Goal: Contribute content

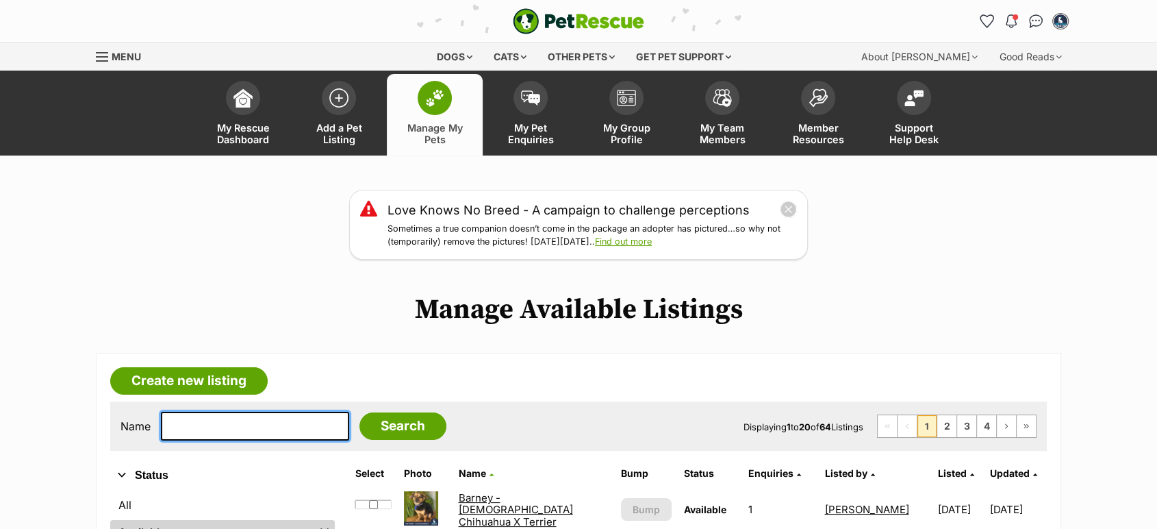
click at [177, 427] on input "text" at bounding box center [255, 425] width 188 height 29
type input "rus"
click at [359, 412] on input "Search" at bounding box center [402, 425] width 87 height 27
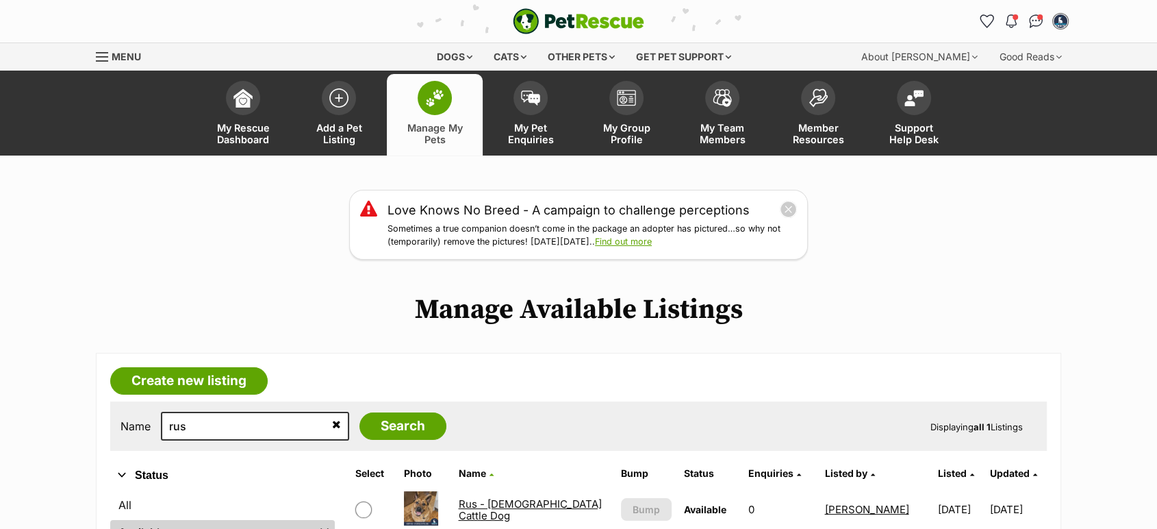
click at [549, 512] on link "Rus - 5 Year Old Cattle Dog" at bounding box center [529, 509] width 143 height 25
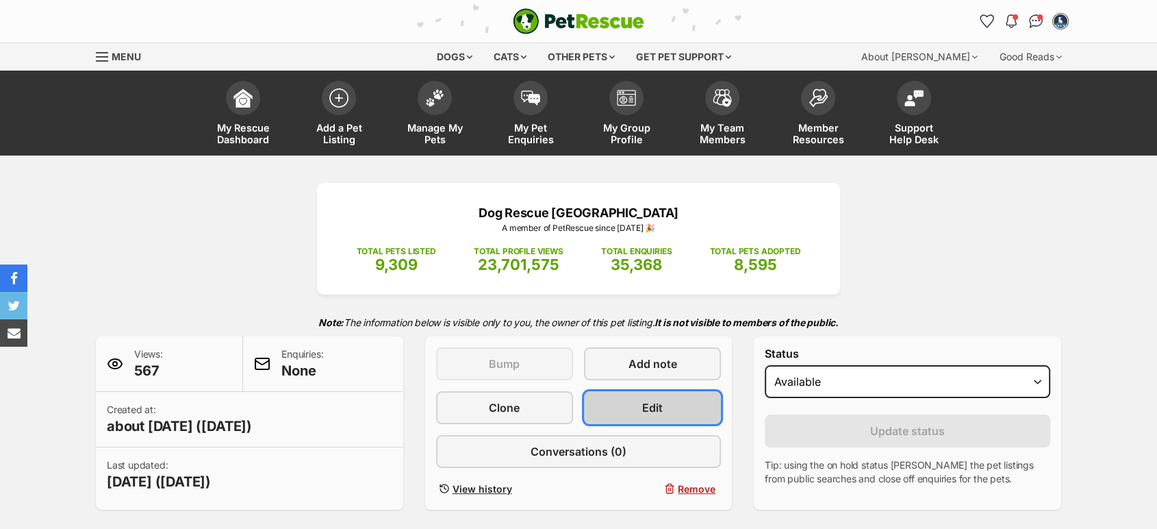
click at [634, 401] on link "Edit" at bounding box center [652, 407] width 137 height 33
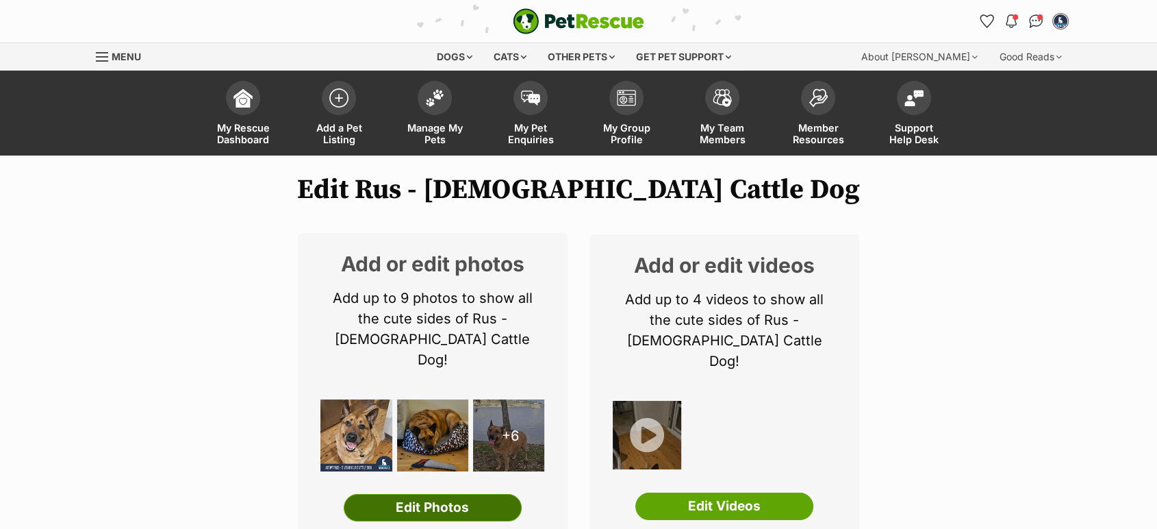
click at [461, 494] on link "Edit Photos" at bounding box center [433, 507] width 178 height 27
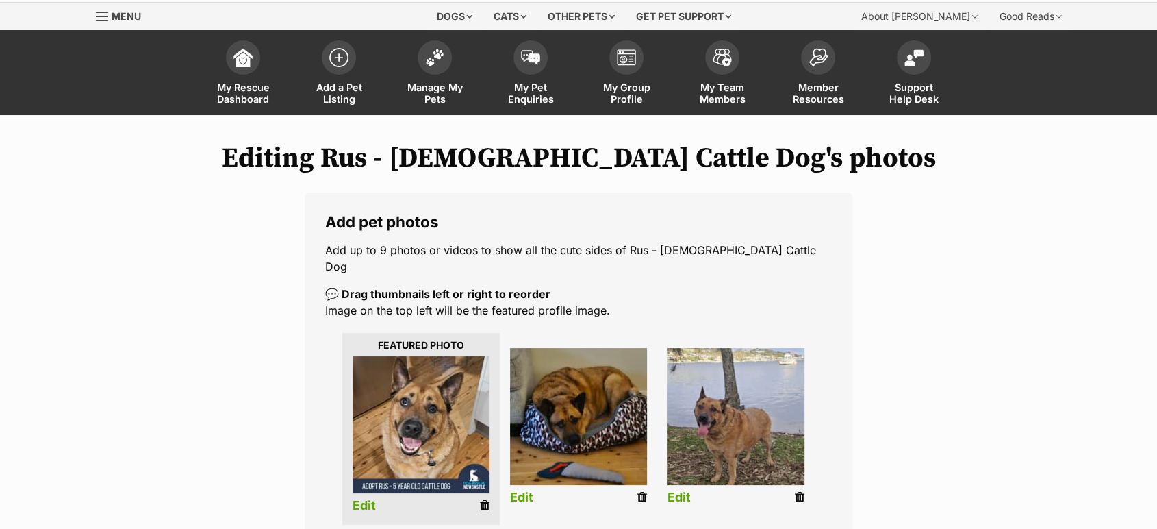
scroll to position [304, 0]
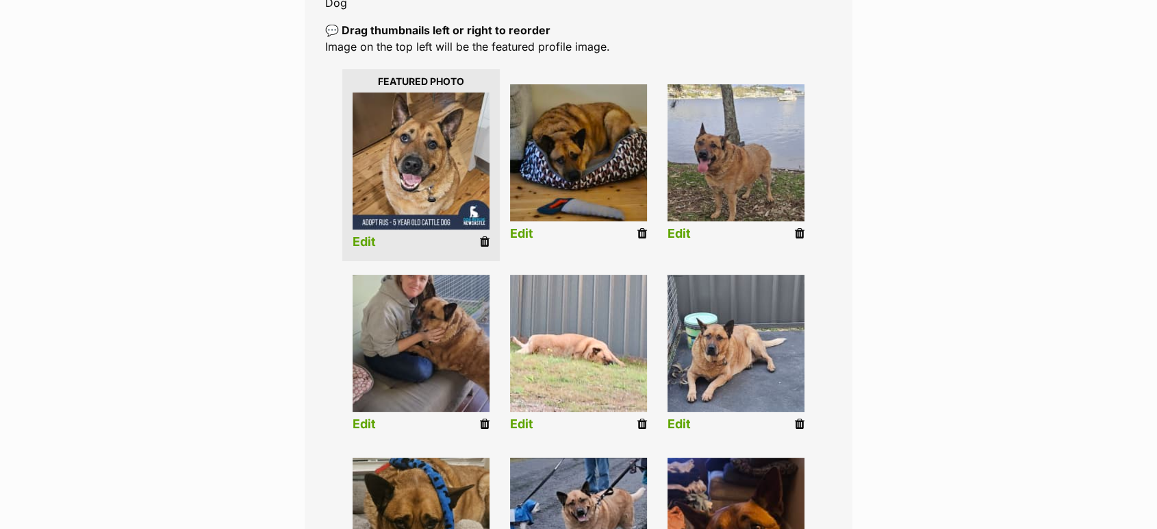
drag, startPoint x: 642, startPoint y: 401, endPoint x: 658, endPoint y: 49, distance: 352.3
click at [642, 417] on link at bounding box center [642, 424] width 10 height 14
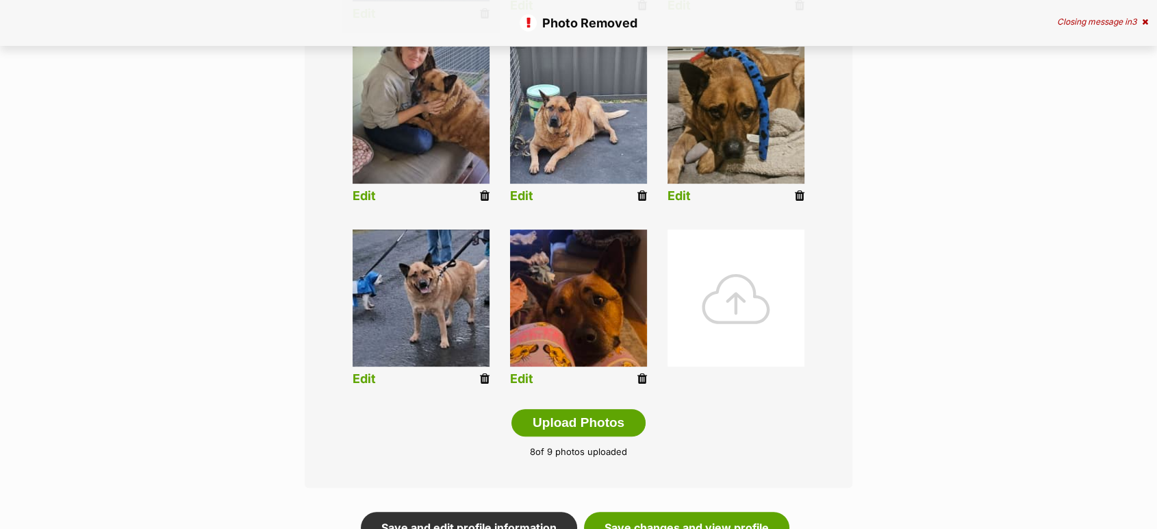
scroll to position [456, 0]
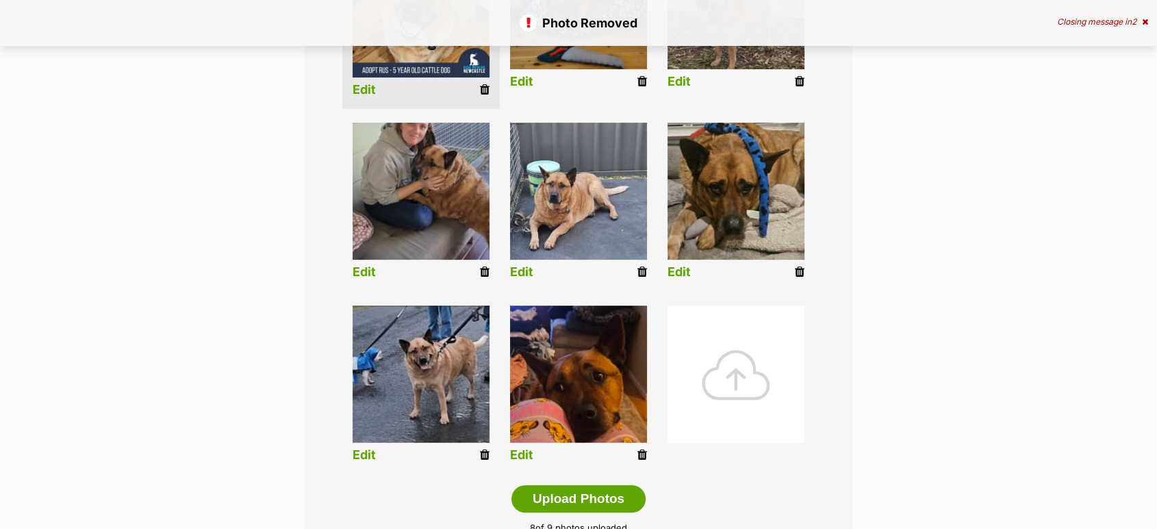
click at [644, 448] on icon at bounding box center [642, 454] width 10 height 12
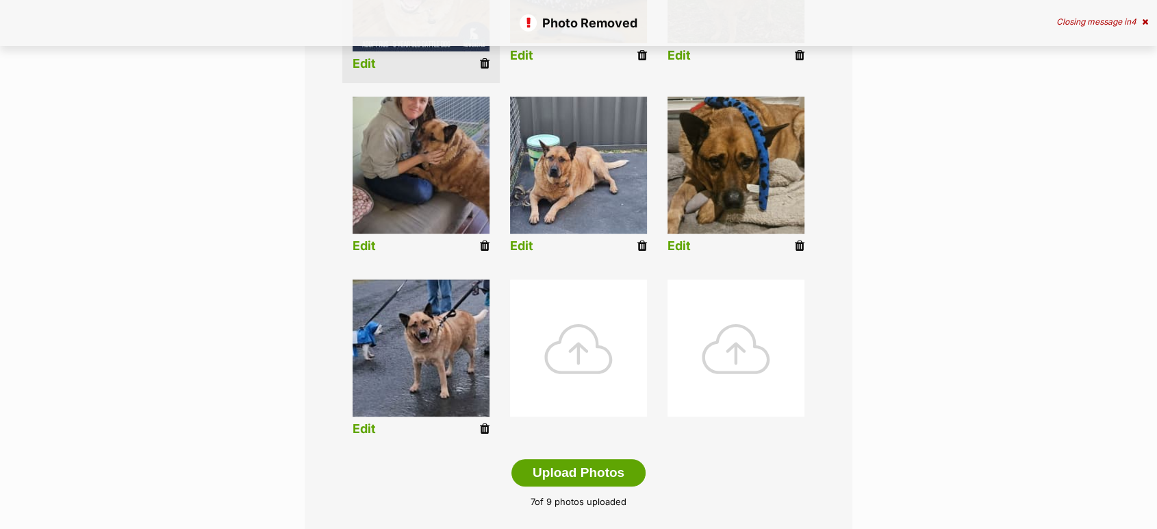
scroll to position [456, 0]
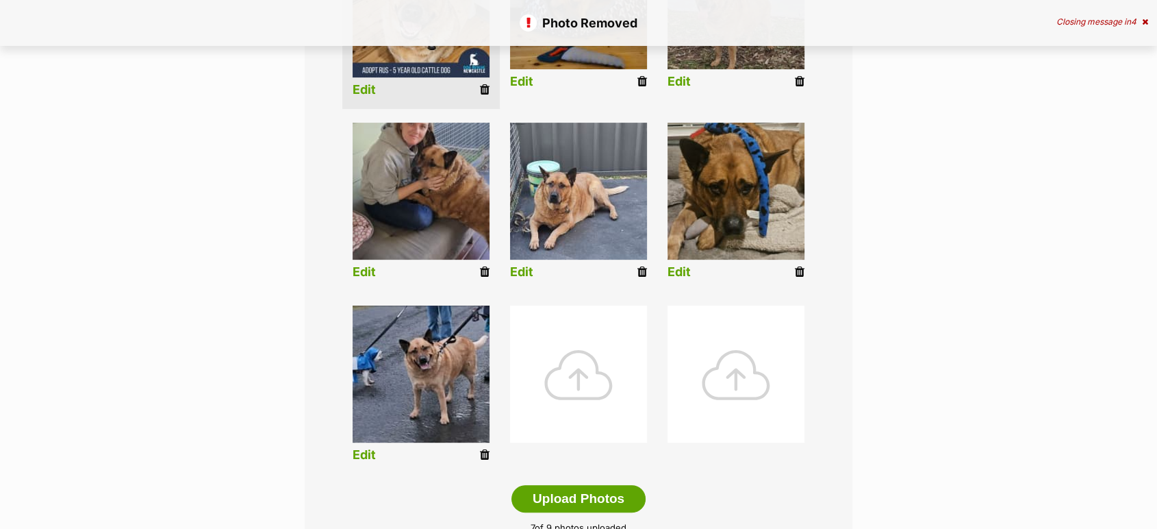
click at [801, 266] on icon at bounding box center [800, 272] width 10 height 12
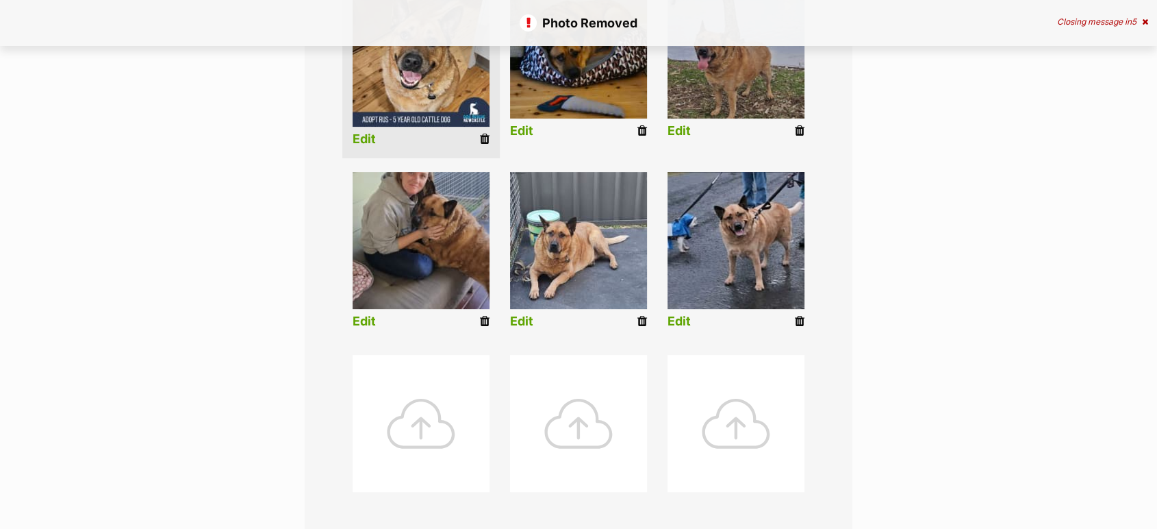
scroll to position [456, 0]
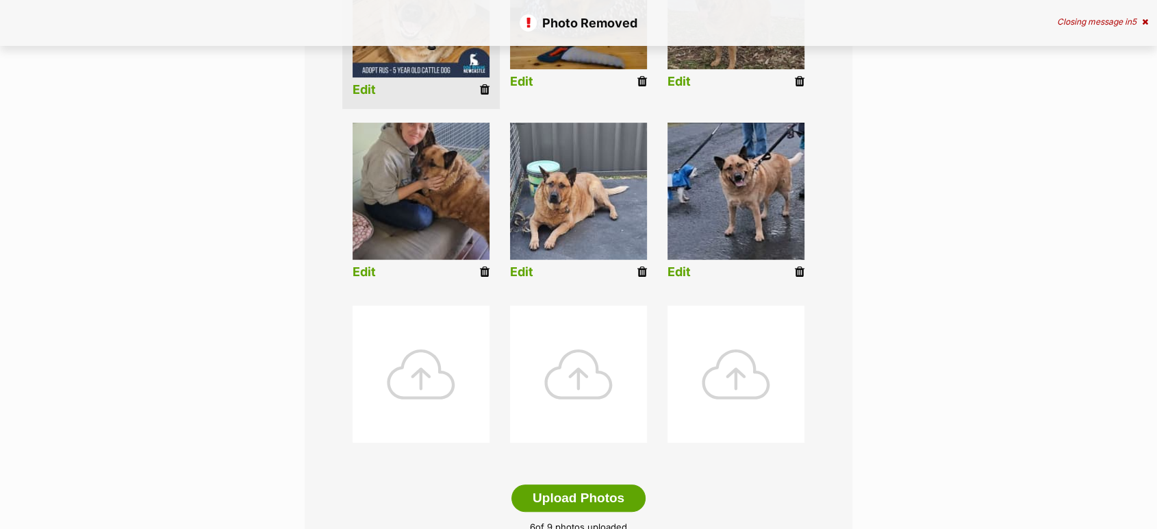
click at [430, 355] on div at bounding box center [421, 373] width 137 height 137
click at [421, 358] on div at bounding box center [421, 373] width 137 height 137
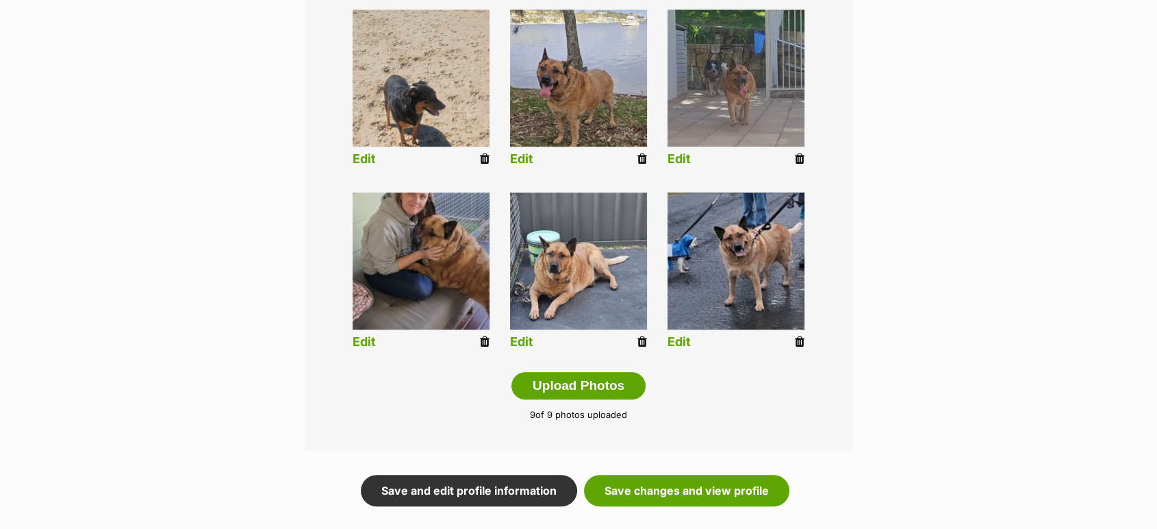
scroll to position [608, 0]
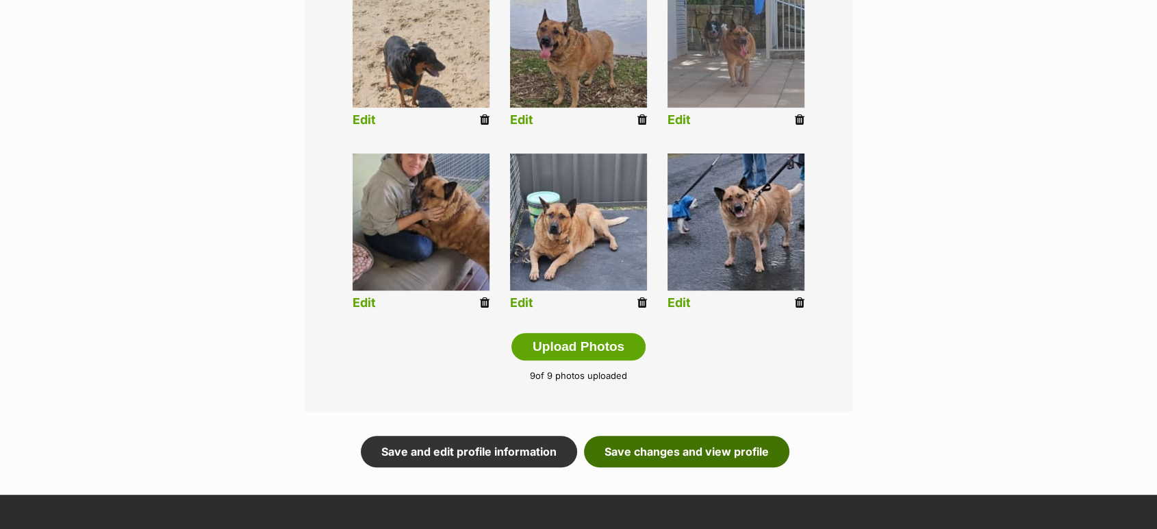
click at [735, 437] on link "Save changes and view profile" at bounding box center [686, 450] width 205 height 31
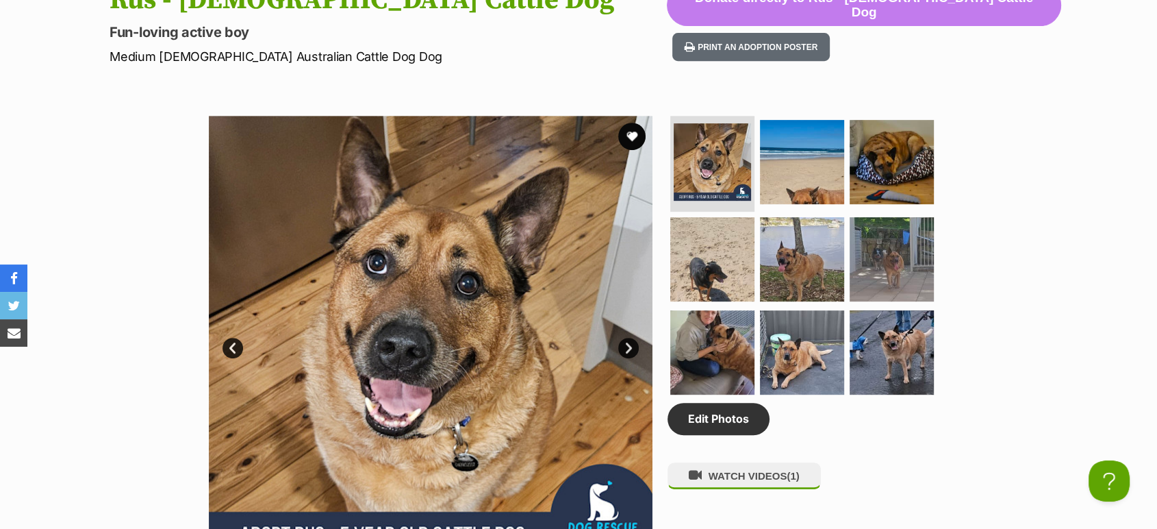
click at [622, 345] on link "Next" at bounding box center [628, 348] width 21 height 21
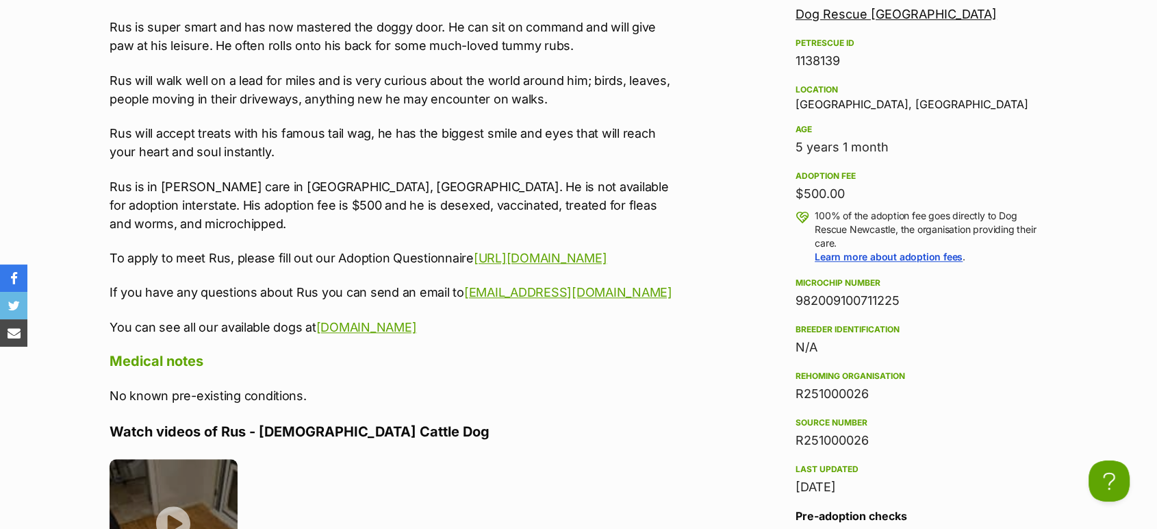
scroll to position [1597, 0]
